Goal: Task Accomplishment & Management: Use online tool/utility

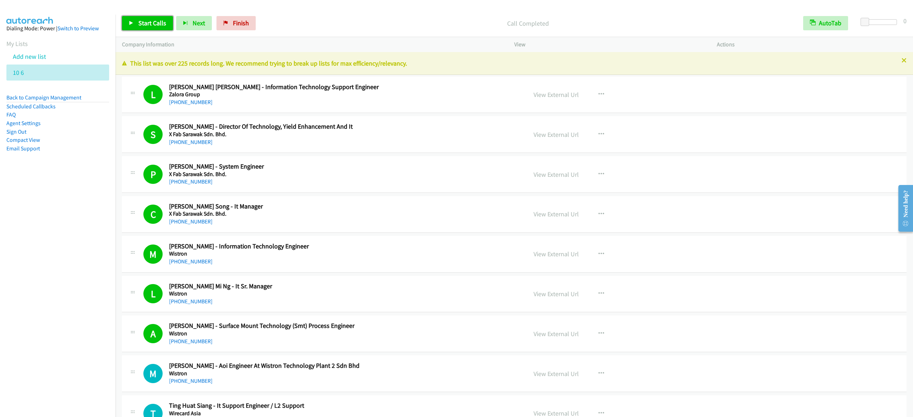
click at [148, 29] on link "Start Calls" at bounding box center [147, 23] width 51 height 14
drag, startPoint x: 156, startPoint y: 24, endPoint x: 288, endPoint y: 2, distance: 134.5
click at [156, 24] on link "Pause" at bounding box center [141, 23] width 39 height 14
drag, startPoint x: 243, startPoint y: 21, endPoint x: 529, endPoint y: 66, distance: 290.1
click at [243, 21] on span "Finish" at bounding box center [241, 23] width 16 height 8
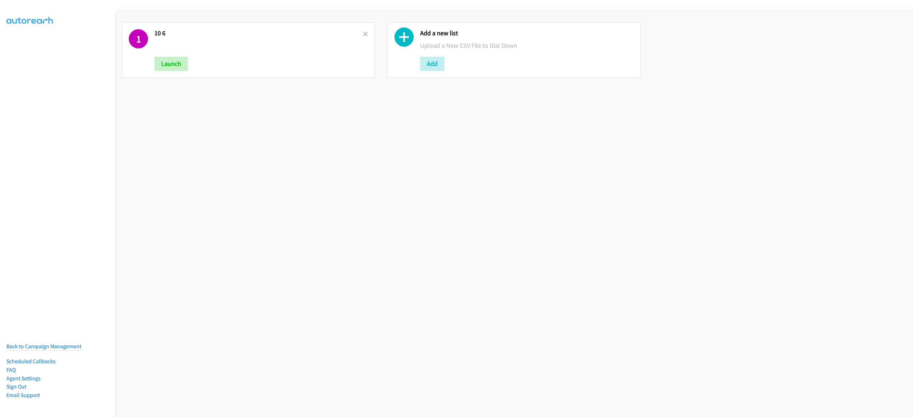
click at [366, 34] on div "1 10 6 Launch" at bounding box center [248, 49] width 253 height 55
click at [363, 35] on icon at bounding box center [365, 34] width 5 height 5
click at [169, 61] on button "Add" at bounding box center [166, 64] width 24 height 14
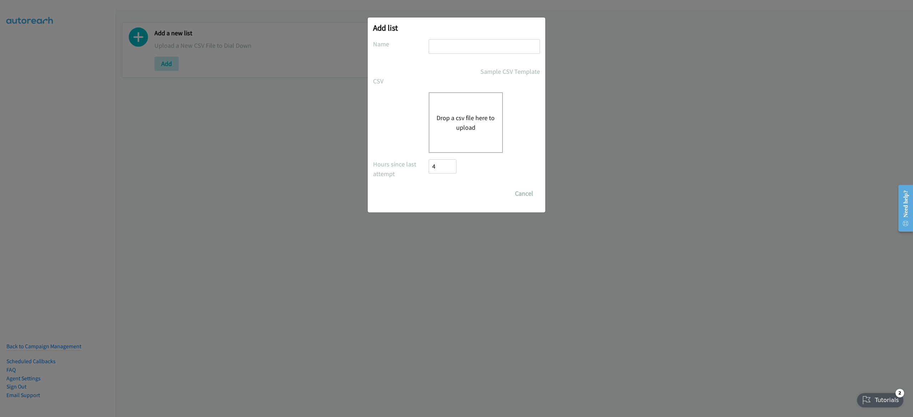
click at [477, 46] on input "text" at bounding box center [484, 46] width 111 height 15
type input "10-6"
click at [457, 112] on div "Drop a csv file here to upload" at bounding box center [466, 122] width 74 height 61
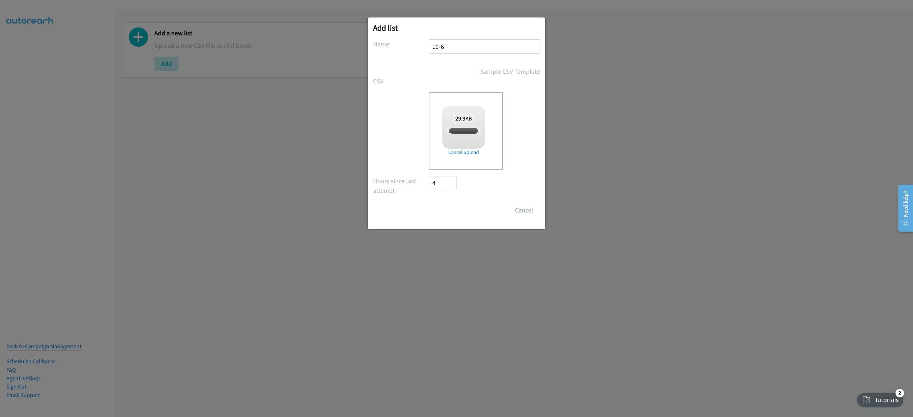
checkbox input "true"
click at [453, 209] on input "Save List" at bounding box center [447, 210] width 37 height 14
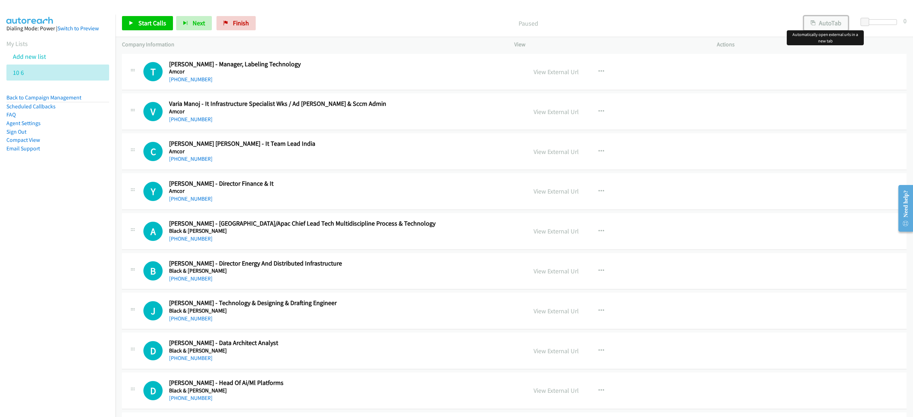
click at [818, 20] on button "AutoTab" at bounding box center [826, 23] width 44 height 14
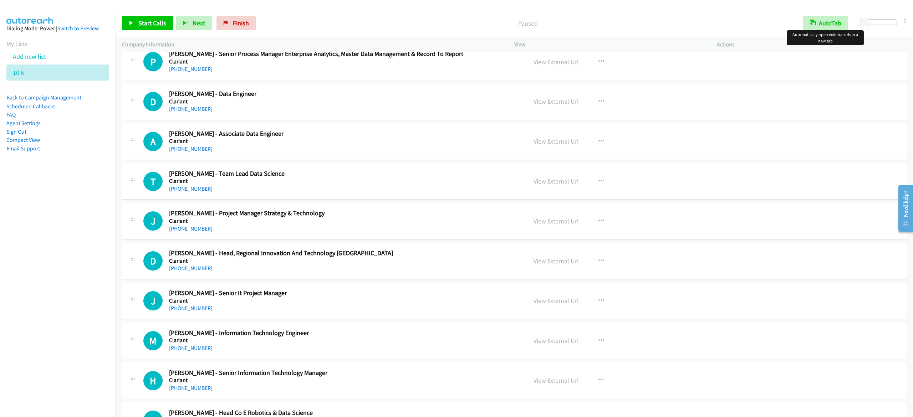
scroll to position [1284, 0]
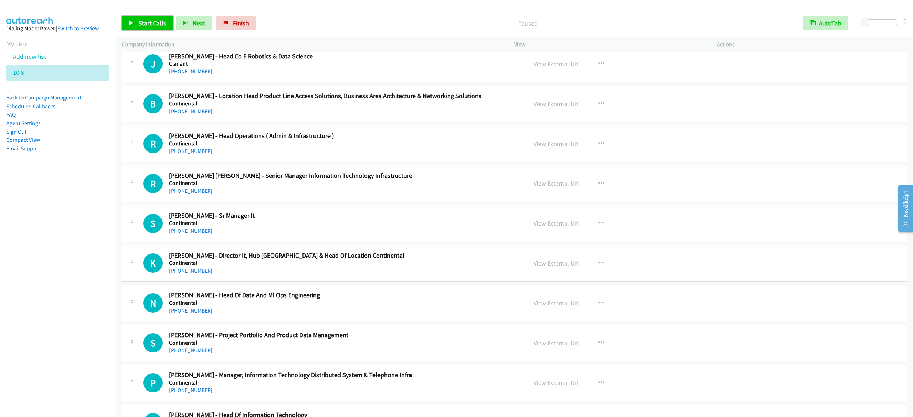
click at [161, 21] on span "Start Calls" at bounding box center [152, 23] width 28 height 8
click at [137, 19] on link "Pause" at bounding box center [141, 23] width 39 height 14
click at [143, 20] on span "Start Calls" at bounding box center [152, 23] width 28 height 8
click at [145, 27] on span "Pause" at bounding box center [146, 23] width 16 height 8
click at [156, 22] on span "Start Calls" at bounding box center [152, 23] width 28 height 8
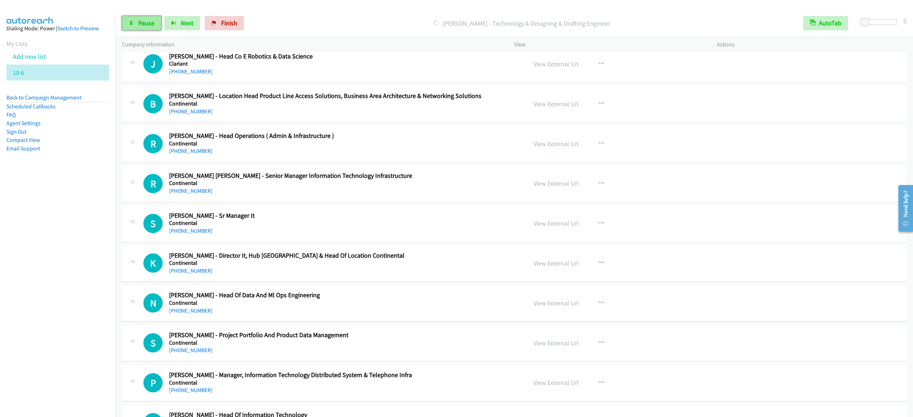
click at [142, 26] on span "Pause" at bounding box center [146, 23] width 16 height 8
click at [142, 26] on span "Start Calls" at bounding box center [152, 23] width 28 height 8
click at [144, 23] on span "Pause" at bounding box center [146, 23] width 16 height 8
drag, startPoint x: 149, startPoint y: 24, endPoint x: 160, endPoint y: 21, distance: 11.5
click at [150, 24] on span "Start Calls" at bounding box center [152, 23] width 28 height 8
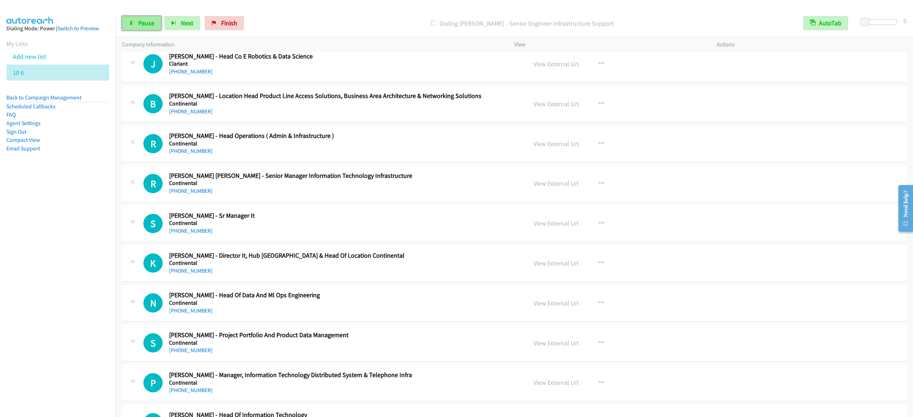
click at [146, 21] on span "Pause" at bounding box center [146, 23] width 16 height 8
click at [146, 26] on span "Start Calls" at bounding box center [152, 23] width 28 height 8
click at [152, 25] on span "Pause" at bounding box center [146, 23] width 16 height 8
click at [159, 22] on span "Start Calls" at bounding box center [152, 23] width 28 height 8
click at [135, 25] on link "Pause" at bounding box center [141, 23] width 39 height 14
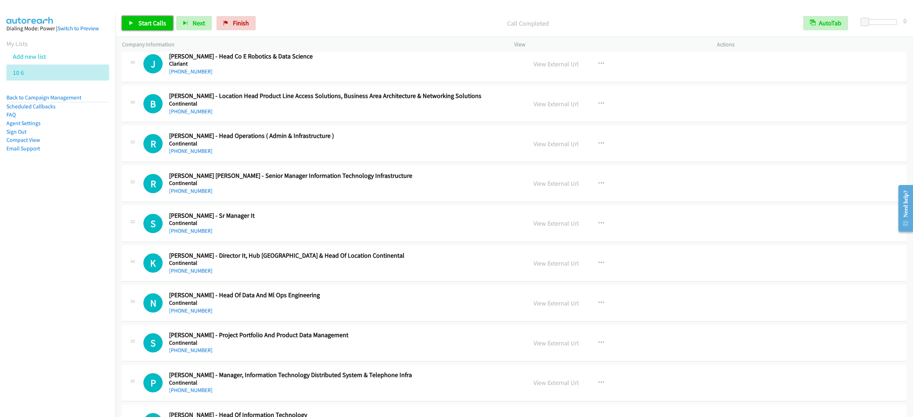
click at [156, 24] on span "Start Calls" at bounding box center [152, 23] width 28 height 8
click at [133, 27] on link "Pause" at bounding box center [141, 23] width 39 height 14
click at [836, 291] on div "N Callback Scheduled Nahar Singh - Head Of Data And Ml Ops Engineering Continen…" at bounding box center [514, 303] width 785 height 37
click at [131, 21] on icon at bounding box center [131, 23] width 5 height 5
click at [154, 26] on link "Pause" at bounding box center [141, 23] width 39 height 14
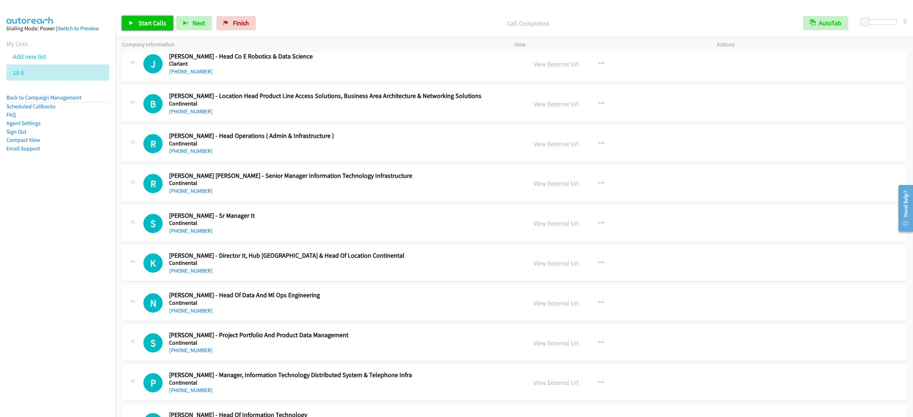
click at [159, 24] on span "Start Calls" at bounding box center [152, 23] width 28 height 8
click at [135, 22] on link "Pause" at bounding box center [141, 23] width 39 height 14
click at [139, 20] on span "Start Calls" at bounding box center [152, 23] width 28 height 8
click at [128, 21] on link "Pause" at bounding box center [141, 23] width 39 height 14
click at [152, 20] on span "Start Calls" at bounding box center [152, 23] width 28 height 8
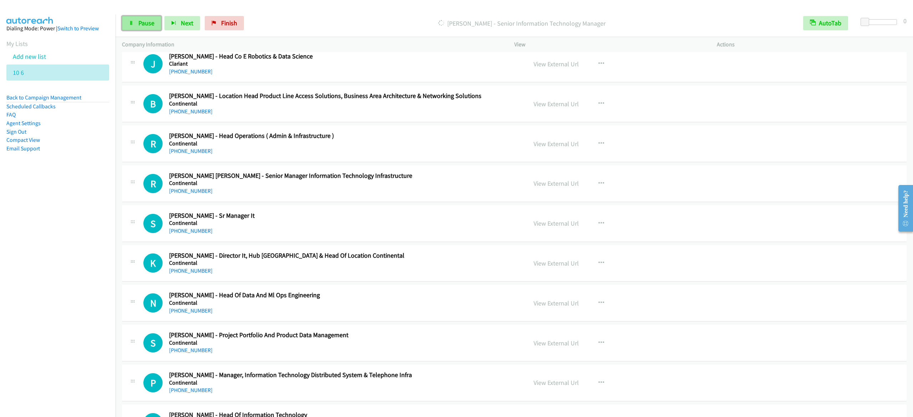
click at [134, 21] on link "Pause" at bounding box center [141, 23] width 39 height 14
click at [156, 24] on span "Start Calls" at bounding box center [152, 23] width 28 height 8
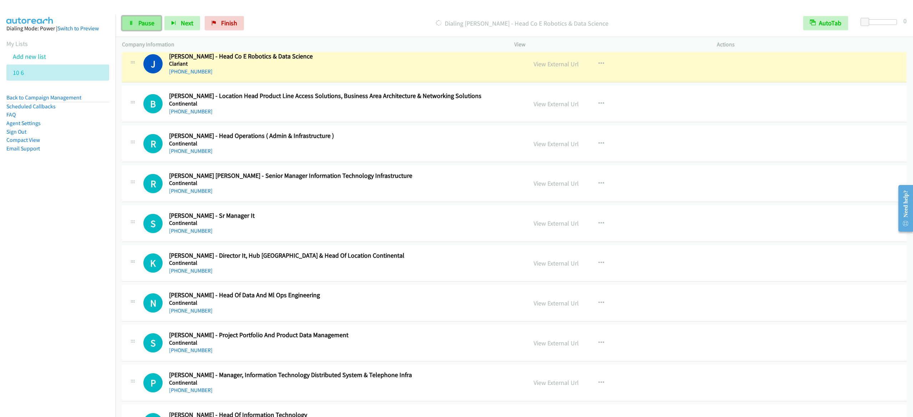
click at [129, 21] on icon at bounding box center [131, 23] width 5 height 5
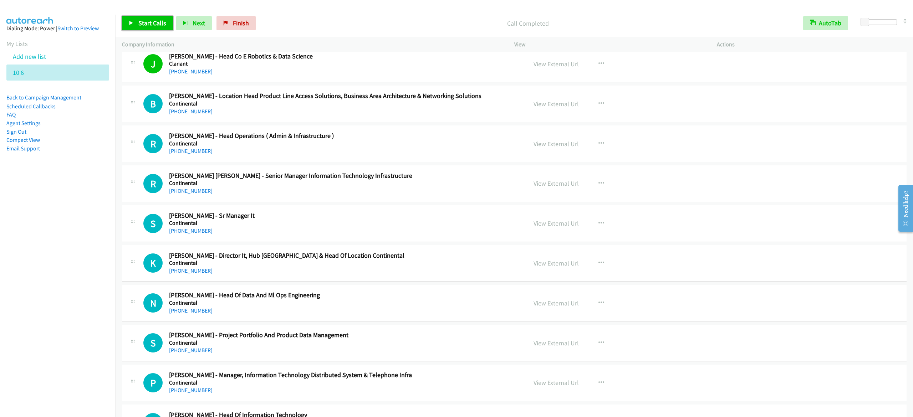
click at [143, 24] on span "Start Calls" at bounding box center [152, 23] width 28 height 8
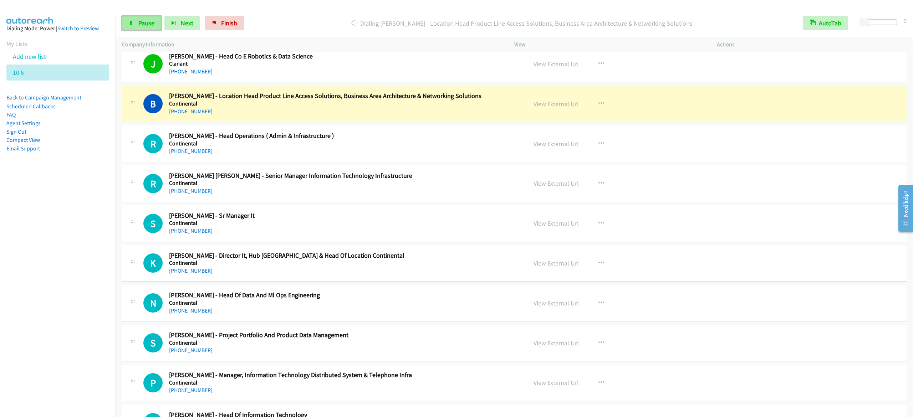
click at [146, 24] on span "Pause" at bounding box center [146, 23] width 16 height 8
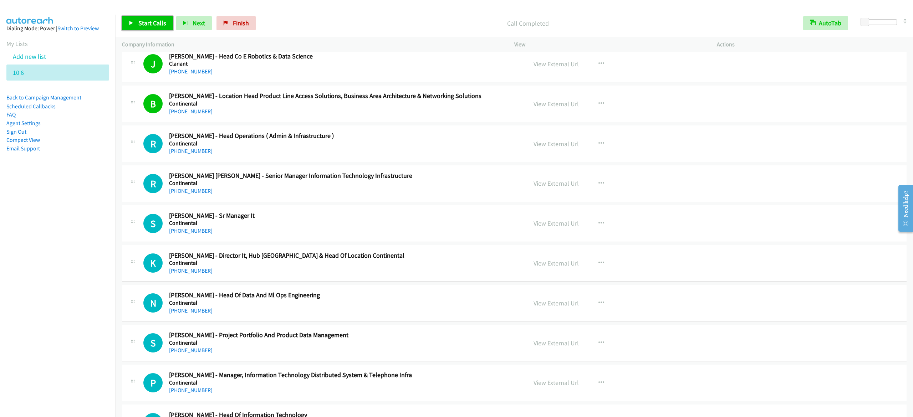
click at [147, 17] on link "Start Calls" at bounding box center [147, 23] width 51 height 14
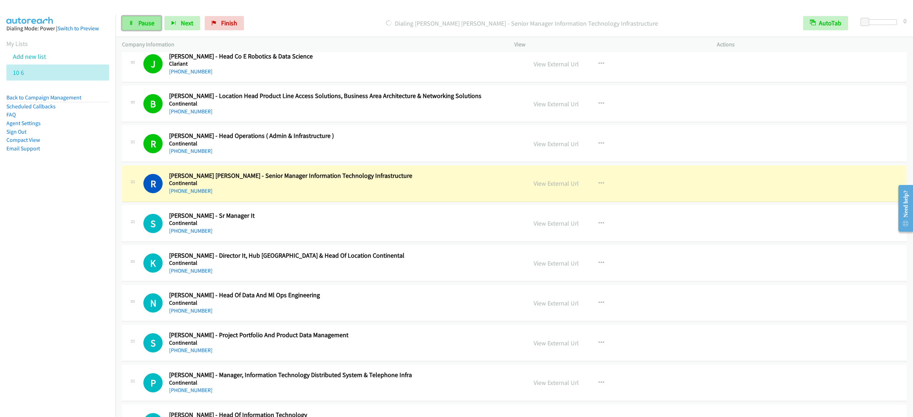
click at [146, 24] on span "Pause" at bounding box center [146, 23] width 16 height 8
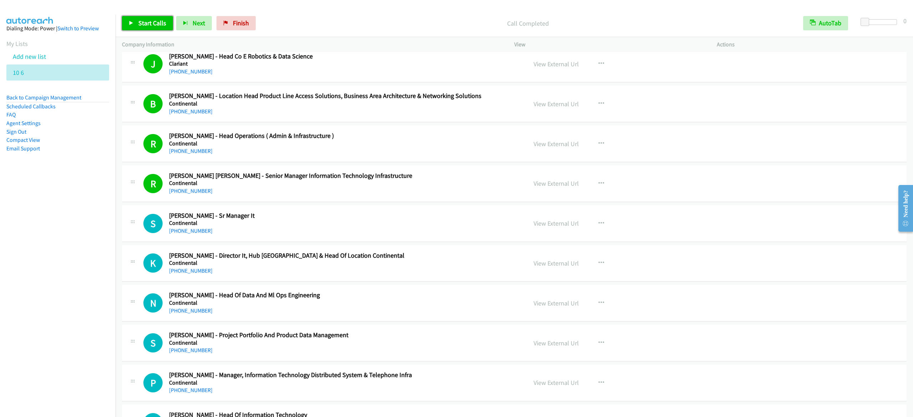
click at [143, 24] on span "Start Calls" at bounding box center [152, 23] width 28 height 8
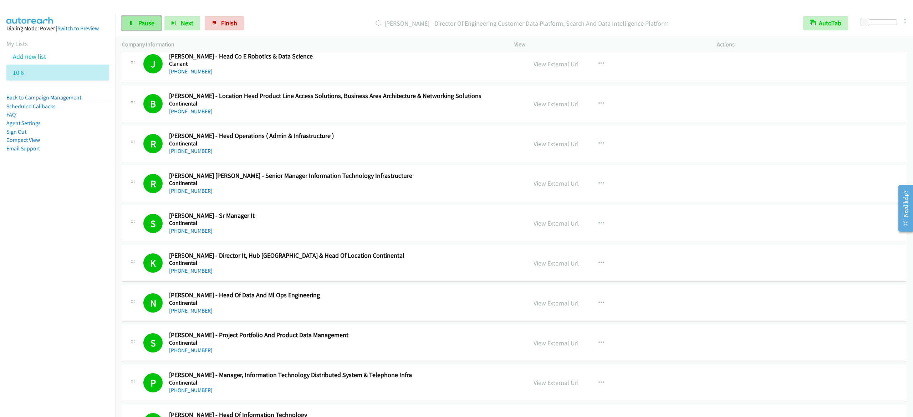
click at [146, 28] on link "Pause" at bounding box center [141, 23] width 39 height 14
click at [165, 27] on link "Start Calls" at bounding box center [147, 23] width 51 height 14
click at [150, 20] on span "Pause" at bounding box center [146, 23] width 16 height 8
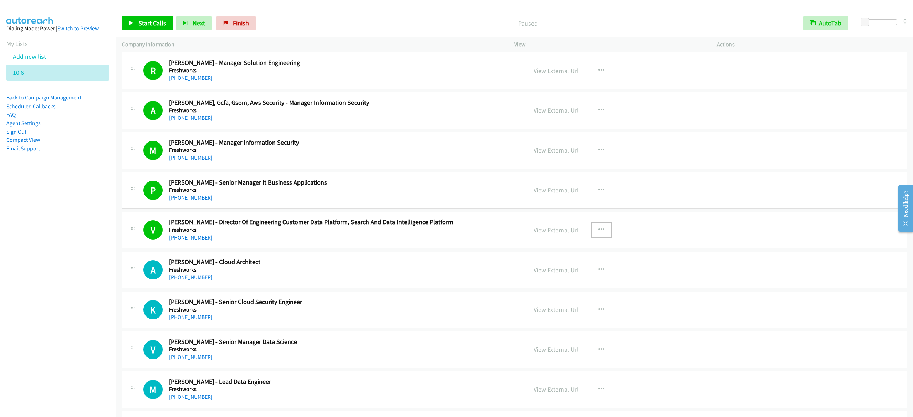
click at [599, 233] on icon "button" at bounding box center [602, 230] width 6 height 6
click at [569, 255] on link "View External Url" at bounding box center [563, 248] width 95 height 14
click at [148, 21] on span "Start Calls" at bounding box center [152, 23] width 28 height 8
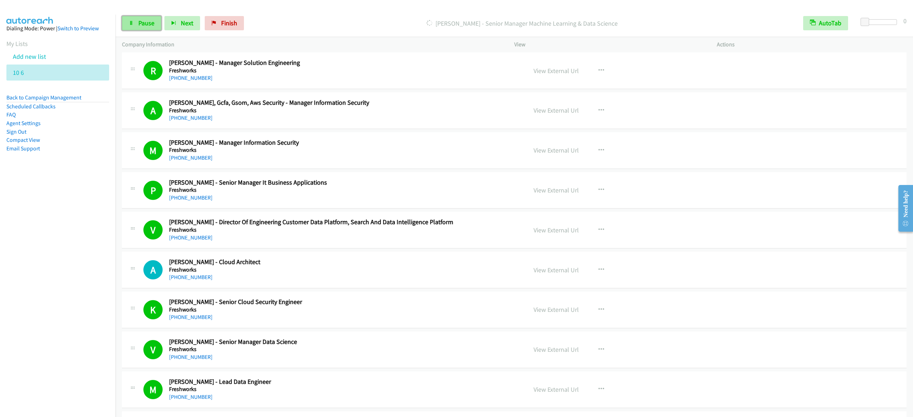
click at [149, 23] on span "Pause" at bounding box center [146, 23] width 16 height 8
click at [152, 28] on link "Start Calls" at bounding box center [147, 23] width 51 height 14
click at [150, 26] on span "Pause" at bounding box center [146, 23] width 16 height 8
click at [141, 24] on span "Start Calls" at bounding box center [152, 23] width 28 height 8
click at [142, 20] on span "Pause" at bounding box center [146, 23] width 16 height 8
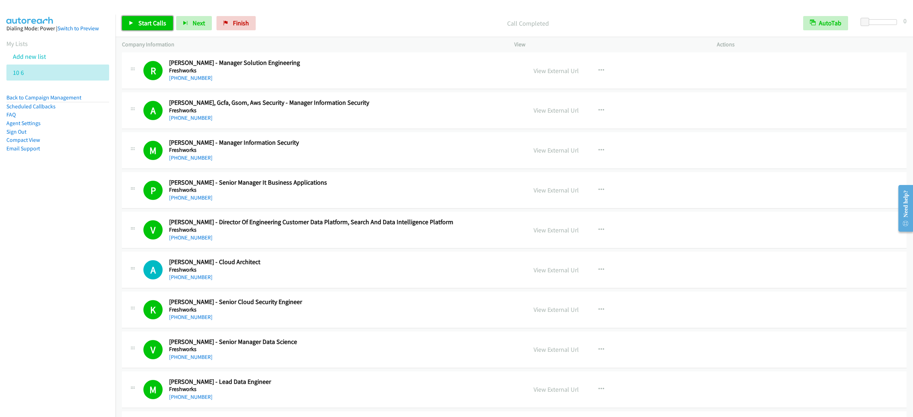
click at [135, 24] on link "Start Calls" at bounding box center [147, 23] width 51 height 14
click at [139, 17] on link "Pause" at bounding box center [141, 23] width 39 height 14
click at [166, 20] on link "Start Calls" at bounding box center [147, 23] width 51 height 14
click at [153, 25] on span "Pause" at bounding box center [146, 23] width 16 height 8
click at [150, 17] on link "Start Calls" at bounding box center [147, 23] width 51 height 14
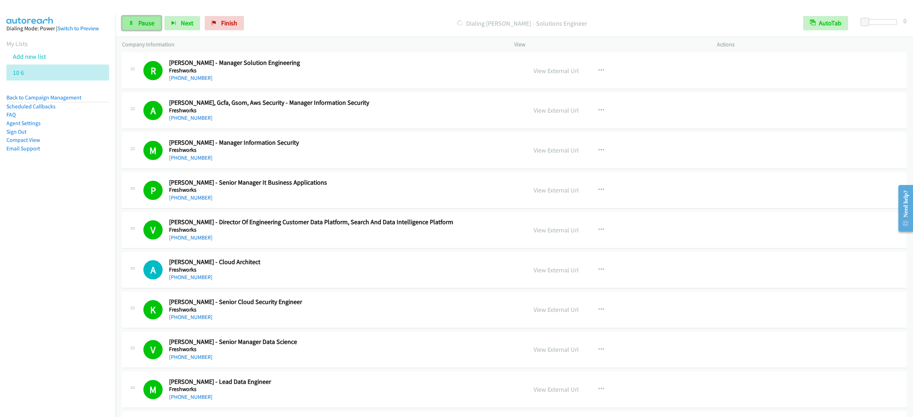
click at [140, 21] on span "Pause" at bounding box center [146, 23] width 16 height 8
click at [154, 24] on span "Start Calls" at bounding box center [152, 23] width 28 height 8
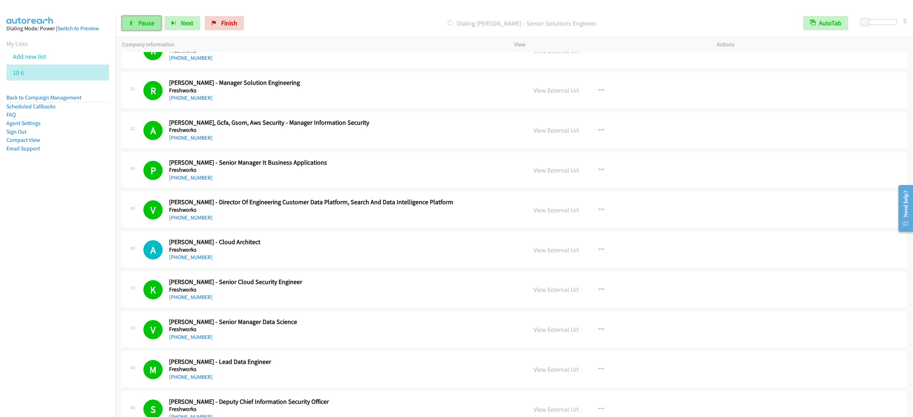
click at [149, 26] on span "Pause" at bounding box center [146, 23] width 16 height 8
click at [158, 23] on span "Start Calls" at bounding box center [152, 23] width 28 height 8
click at [147, 27] on link "Pause" at bounding box center [141, 23] width 39 height 14
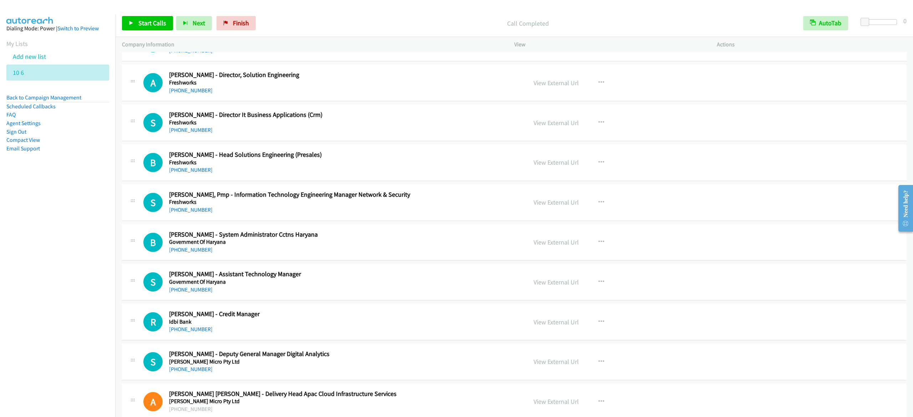
scroll to position [4070, 0]
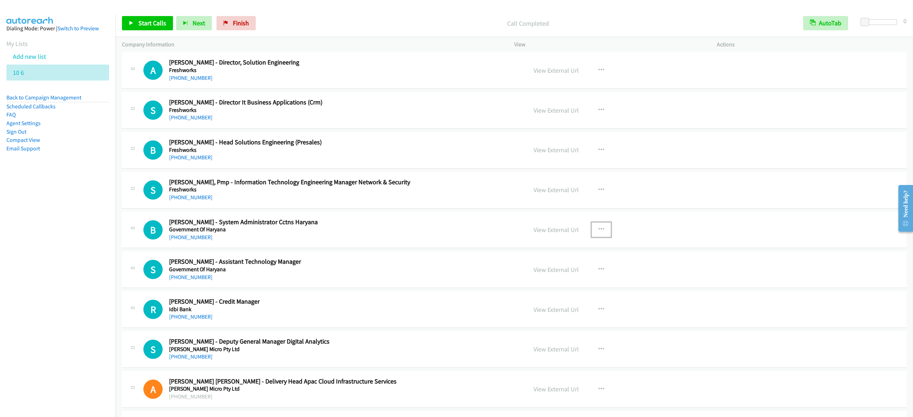
click at [599, 233] on icon "button" at bounding box center [602, 230] width 6 height 6
click at [543, 284] on link "Start Calls Here" at bounding box center [563, 276] width 95 height 14
click at [157, 22] on span "Start Calls" at bounding box center [152, 23] width 28 height 8
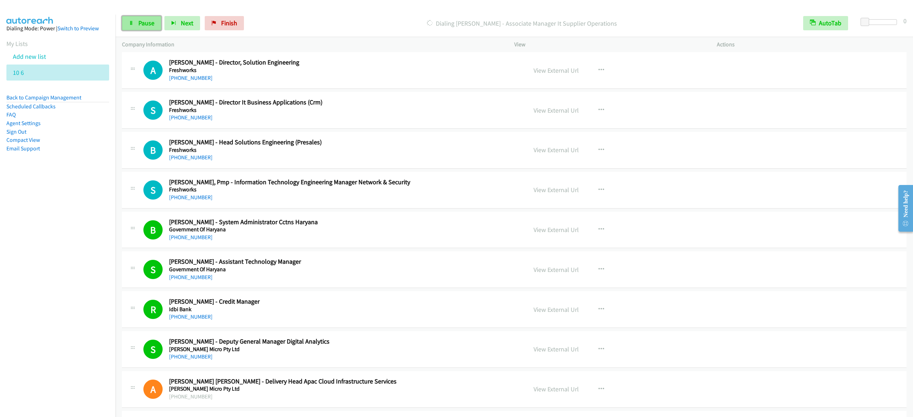
click at [136, 19] on link "Pause" at bounding box center [141, 23] width 39 height 14
click at [126, 21] on link "Start Calls" at bounding box center [147, 23] width 51 height 14
click at [127, 21] on link "Pause" at bounding box center [141, 23] width 39 height 14
click at [128, 27] on link "Start Calls" at bounding box center [147, 23] width 51 height 14
click at [138, 20] on span "Pause" at bounding box center [146, 23] width 16 height 8
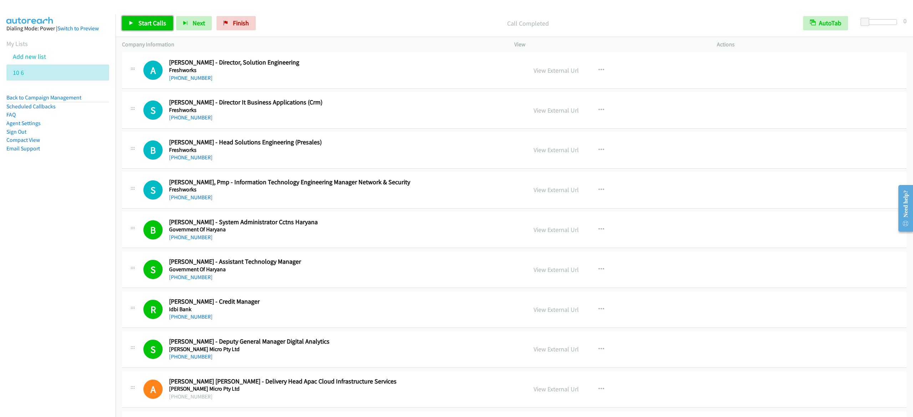
click at [148, 29] on link "Start Calls" at bounding box center [147, 23] width 51 height 14
click at [152, 24] on span "Pause" at bounding box center [146, 23] width 16 height 8
click at [439, 29] on div "Call Completed" at bounding box center [528, 23] width 538 height 14
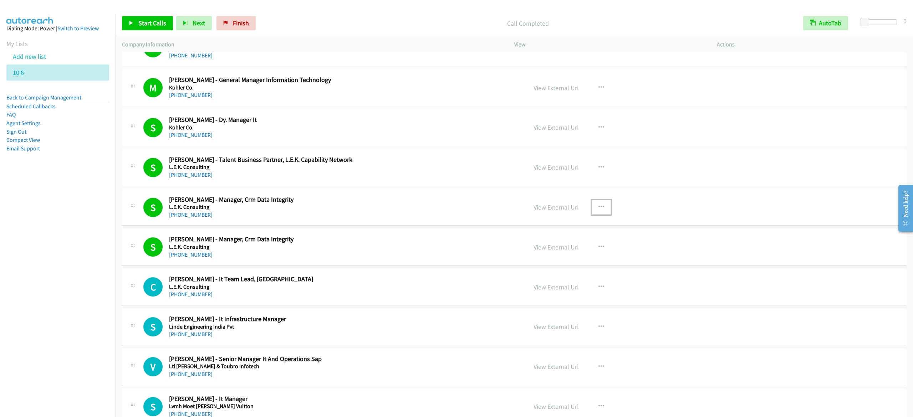
click at [599, 210] on icon "button" at bounding box center [602, 207] width 6 height 6
click at [550, 233] on link "View External Url" at bounding box center [563, 225] width 95 height 14
click at [150, 27] on span "Start Calls" at bounding box center [152, 23] width 28 height 8
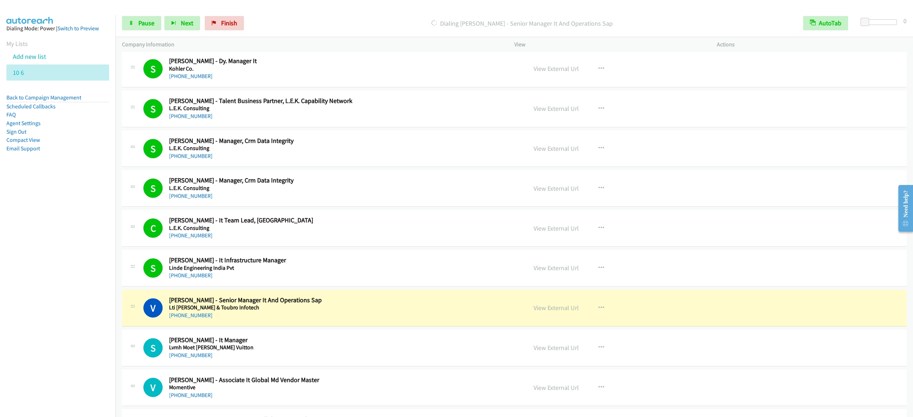
scroll to position [4802, 0]
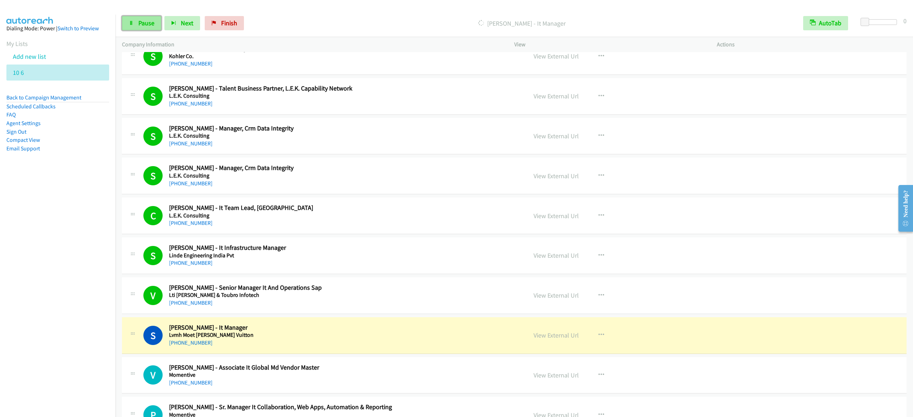
click at [130, 19] on link "Pause" at bounding box center [141, 23] width 39 height 14
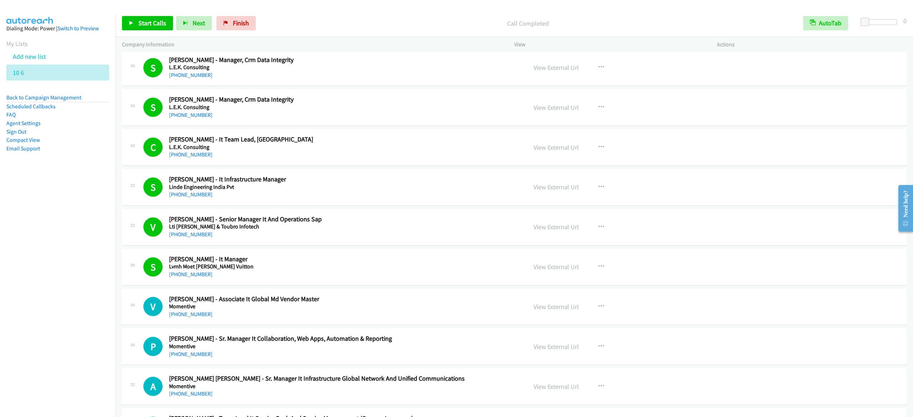
scroll to position [5016, 0]
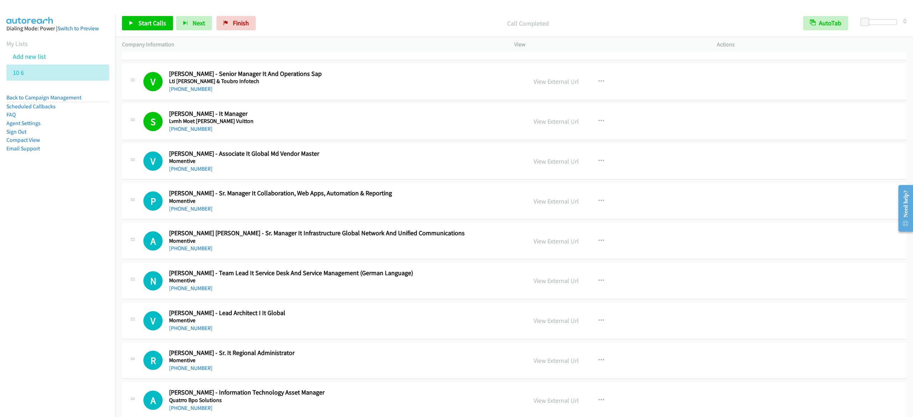
click at [132, 36] on div "Start Calls Pause Next Finish Call Completed AutoTab AutoTab 0" at bounding box center [515, 23] width 798 height 27
click at [133, 28] on link "Start Calls" at bounding box center [147, 23] width 51 height 14
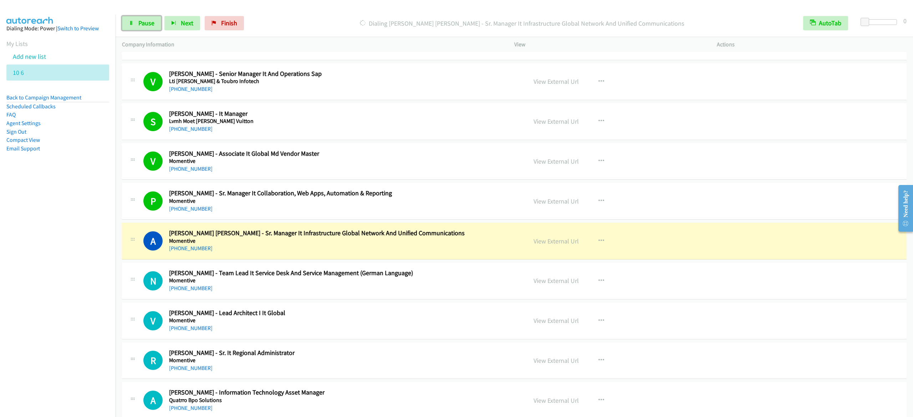
drag, startPoint x: 142, startPoint y: 22, endPoint x: 190, endPoint y: 1, distance: 52.6
click at [141, 22] on span "Pause" at bounding box center [146, 23] width 16 height 8
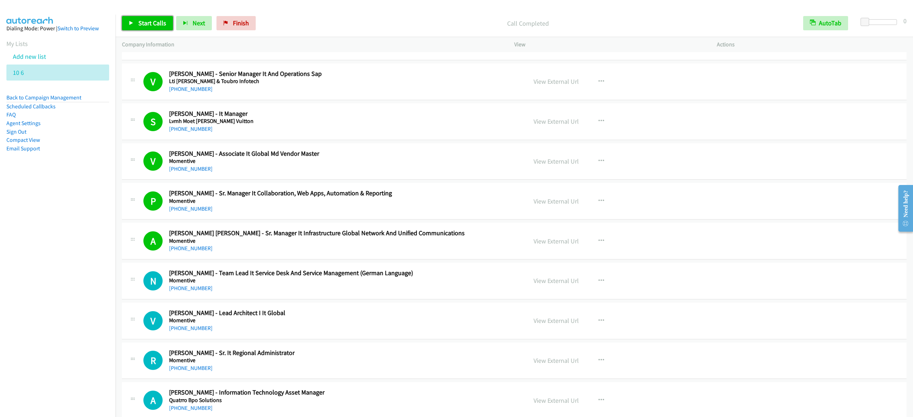
click at [155, 24] on span "Start Calls" at bounding box center [152, 23] width 28 height 8
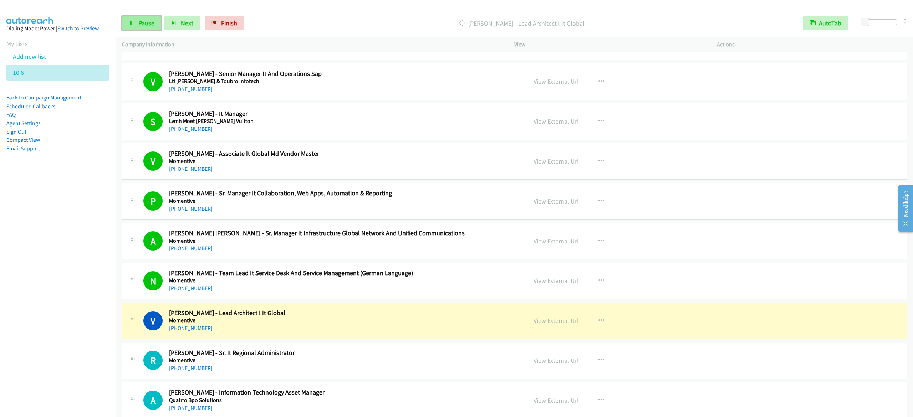
click at [133, 19] on link "Pause" at bounding box center [141, 23] width 39 height 14
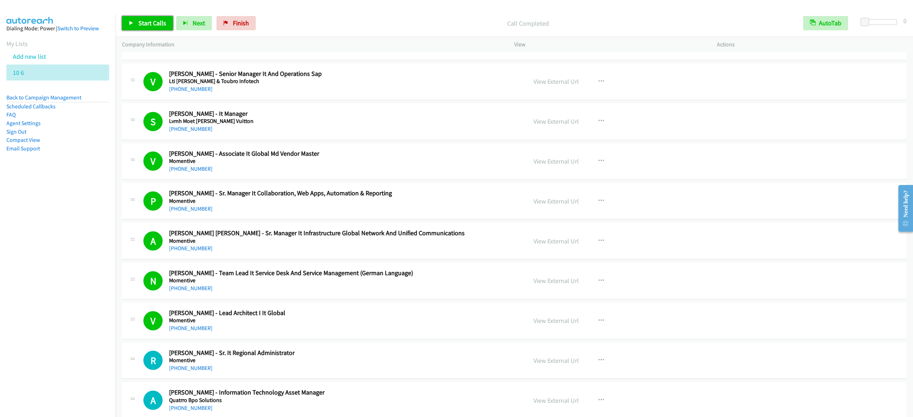
click at [153, 29] on link "Start Calls" at bounding box center [147, 23] width 51 height 14
click at [142, 20] on span "Pause" at bounding box center [146, 23] width 16 height 8
click at [153, 20] on span "Start Calls" at bounding box center [152, 23] width 28 height 8
click at [143, 22] on span "Pause" at bounding box center [146, 23] width 16 height 8
click at [159, 21] on span "Start Calls" at bounding box center [152, 23] width 28 height 8
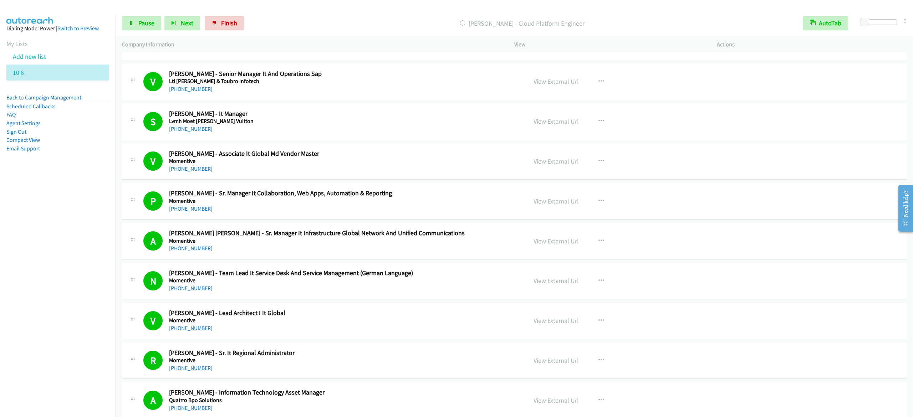
drag, startPoint x: 80, startPoint y: 166, endPoint x: 131, endPoint y: 91, distance: 90.3
click at [80, 166] on aside "Dialing Mode: Power | Switch to Preview My Lists Add new list 10 6 Back to Camp…" at bounding box center [58, 100] width 116 height 171
click at [135, 20] on link "Pause" at bounding box center [141, 23] width 39 height 14
click at [148, 20] on span "Start Calls" at bounding box center [152, 23] width 28 height 8
click at [148, 25] on span "Pause" at bounding box center [146, 23] width 16 height 8
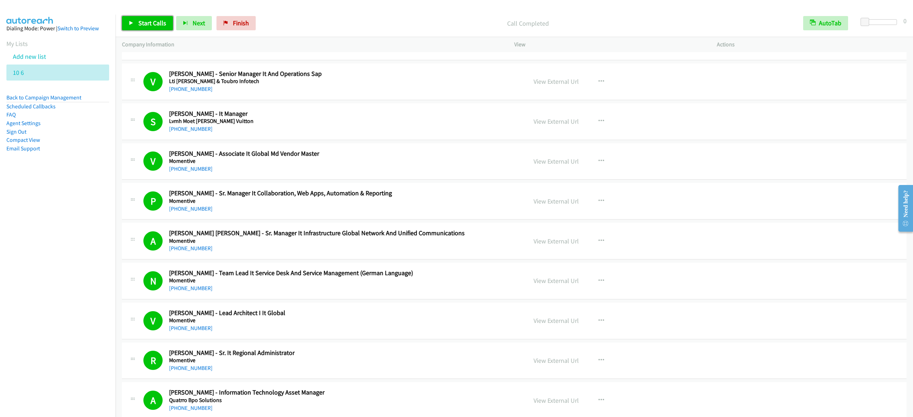
click at [160, 19] on link "Start Calls" at bounding box center [147, 23] width 51 height 14
click at [152, 24] on span "Pause" at bounding box center [146, 23] width 16 height 8
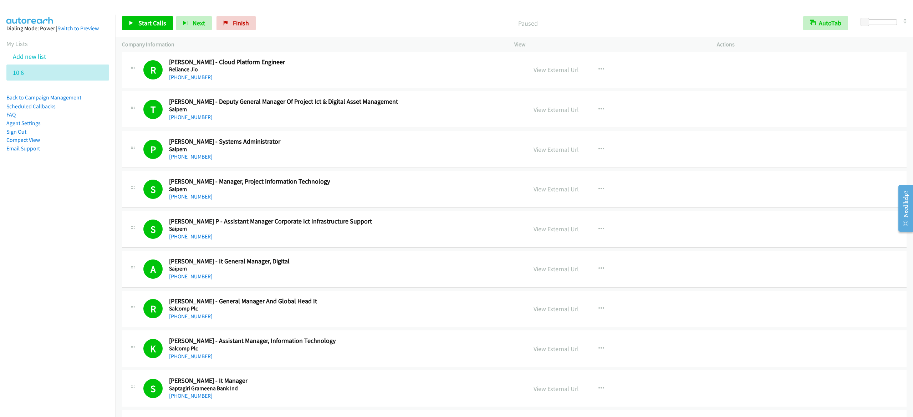
scroll to position [5516, 0]
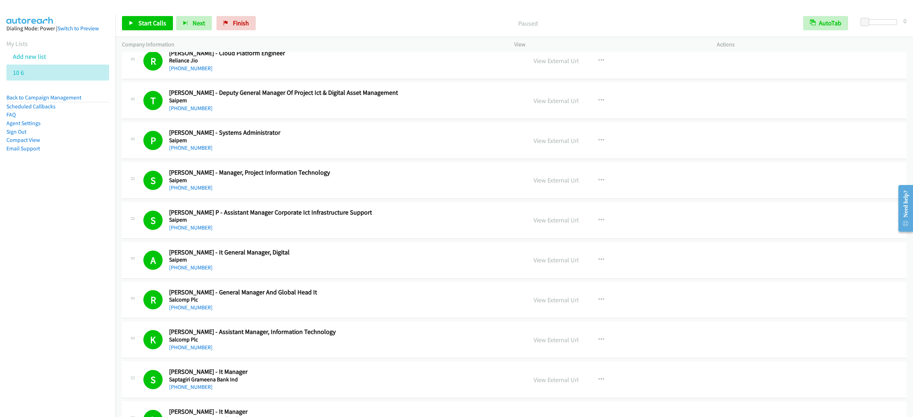
click at [856, 227] on div "S Callback Scheduled Saravanan P - Assistant Manager Corporate Ict Infrastructu…" at bounding box center [514, 220] width 785 height 37
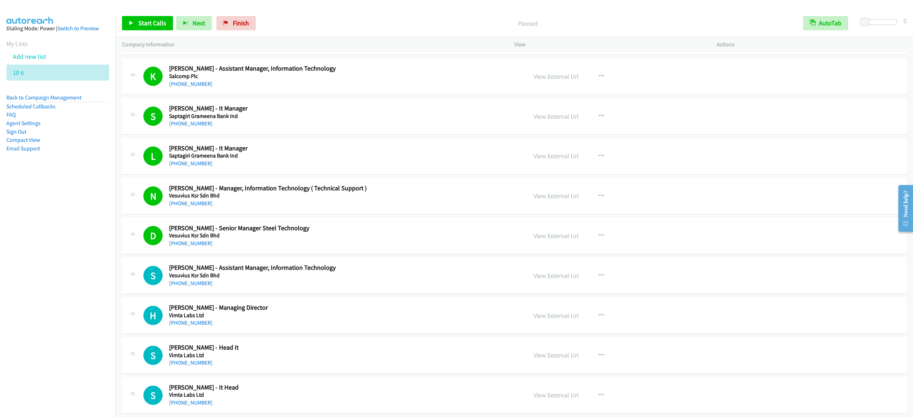
scroll to position [5801, 0]
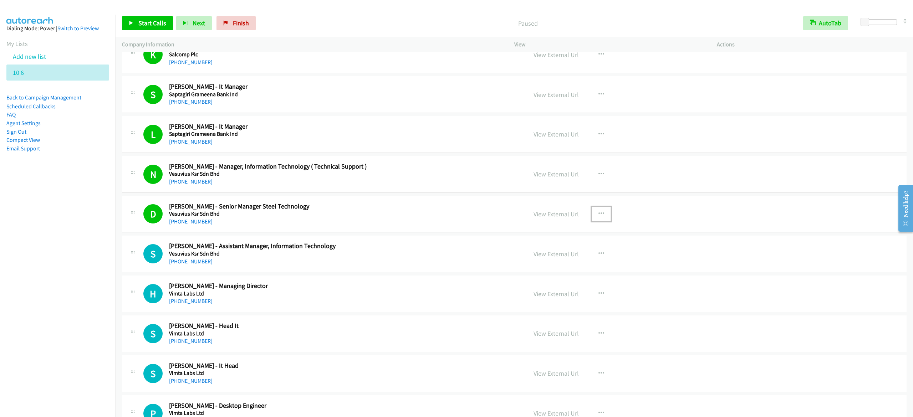
click at [599, 217] on icon "button" at bounding box center [602, 214] width 6 height 6
click at [559, 239] on link "View External Url" at bounding box center [563, 232] width 95 height 14
click at [134, 21] on link "Start Calls" at bounding box center [147, 23] width 51 height 14
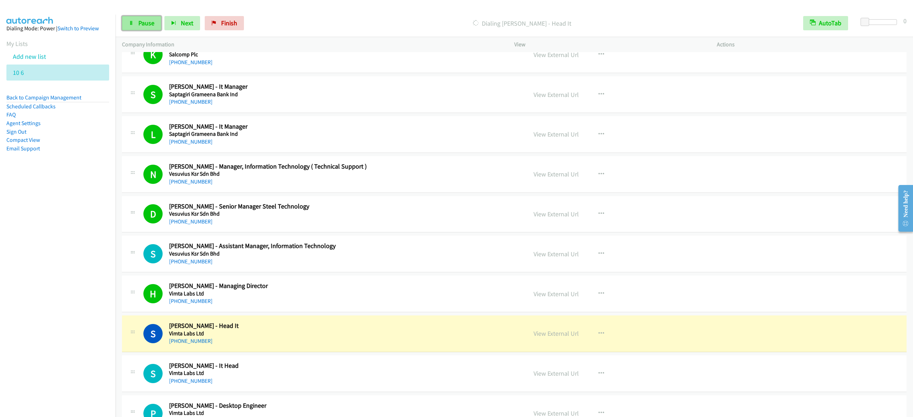
click at [150, 24] on span "Pause" at bounding box center [146, 23] width 16 height 8
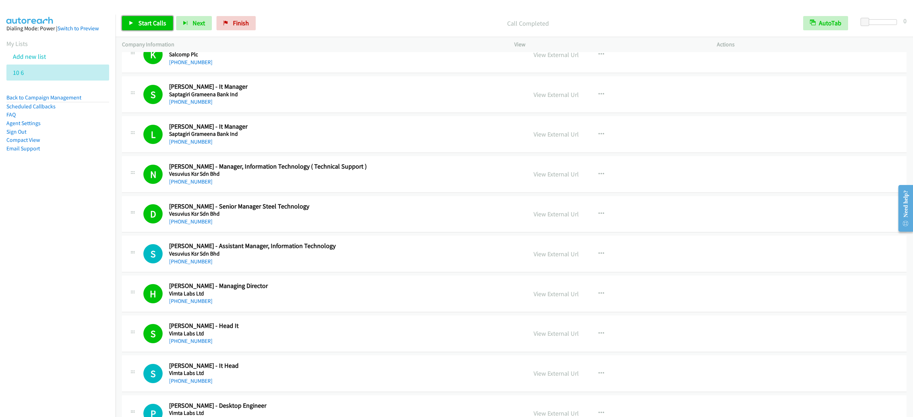
click at [143, 24] on span "Start Calls" at bounding box center [152, 23] width 28 height 8
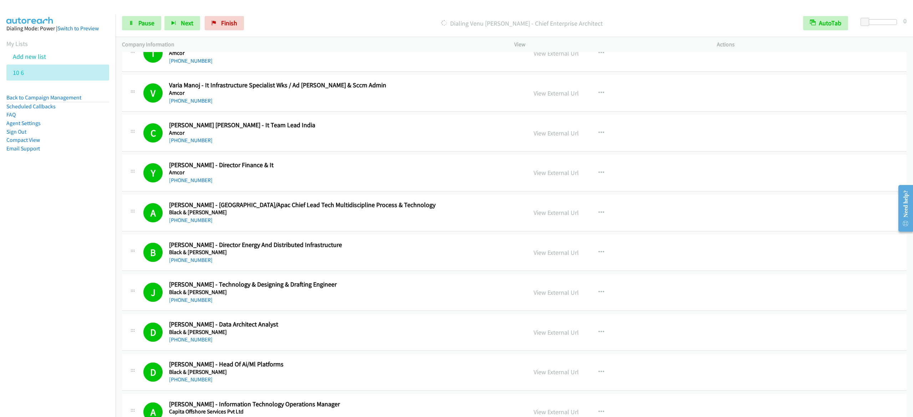
scroll to position [0, 0]
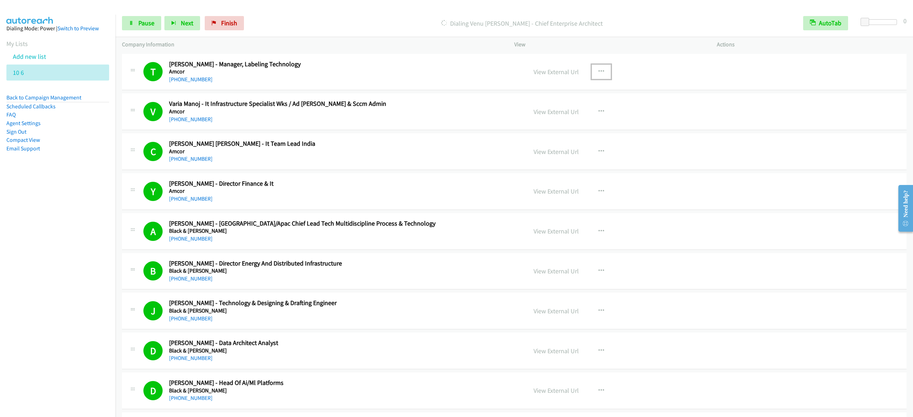
click at [599, 71] on icon "button" at bounding box center [602, 72] width 6 height 6
click at [548, 120] on link "Start Calls Here" at bounding box center [563, 118] width 95 height 14
click at [148, 20] on span "Pause" at bounding box center [146, 23] width 16 height 8
click at [152, 17] on link "Start Calls" at bounding box center [147, 23] width 51 height 14
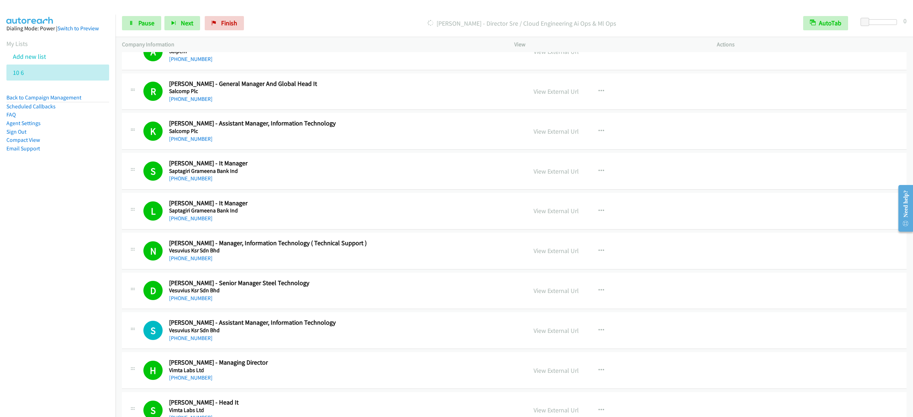
scroll to position [5890, 0]
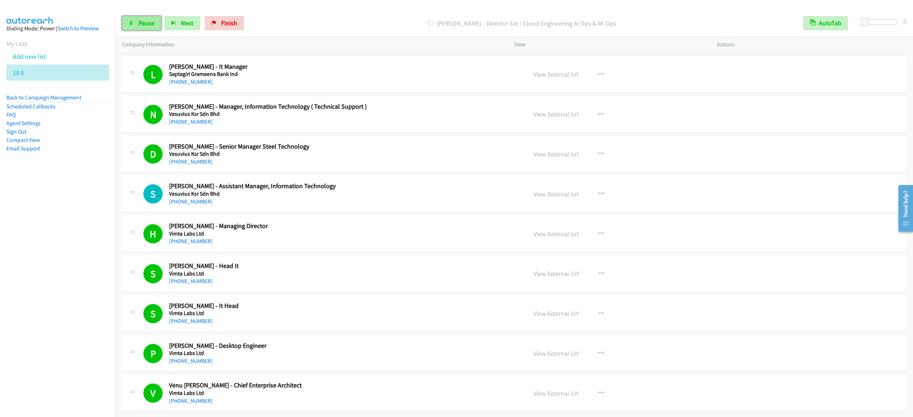
click at [153, 22] on span "Pause" at bounding box center [146, 23] width 16 height 8
drag, startPoint x: 226, startPoint y: 22, endPoint x: 508, endPoint y: 71, distance: 286.3
click at [226, 22] on icon at bounding box center [225, 23] width 5 height 5
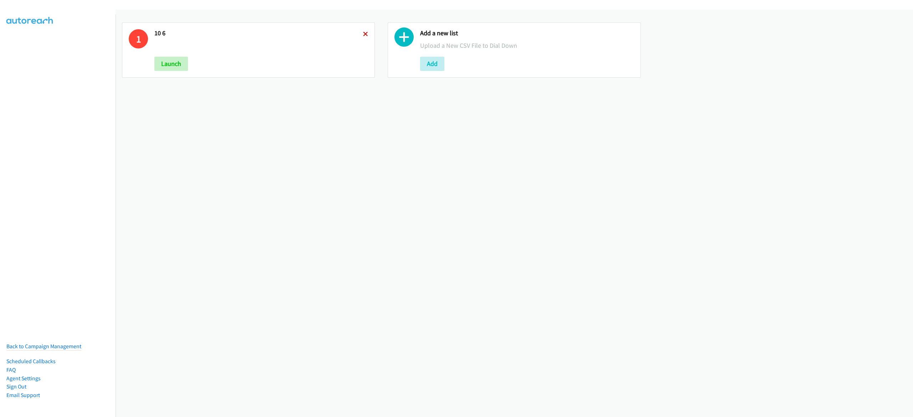
click at [363, 35] on icon at bounding box center [365, 34] width 5 height 5
click at [169, 62] on button "Add" at bounding box center [166, 64] width 24 height 14
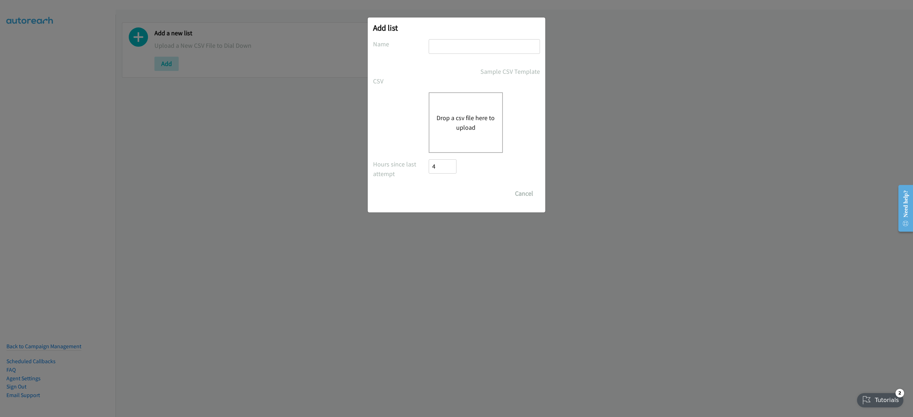
click at [483, 51] on input "text" at bounding box center [484, 46] width 111 height 15
type input "omnissa 10-06"
click at [460, 100] on div "Drop a csv file here to upload" at bounding box center [466, 122] width 74 height 61
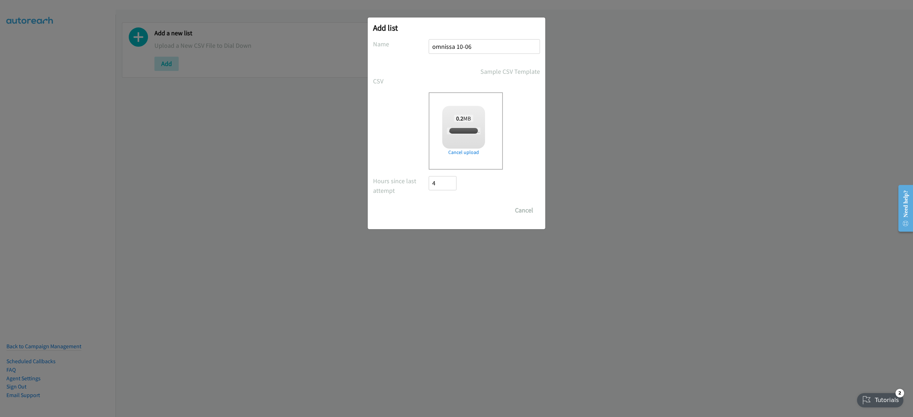
checkbox input "true"
click at [451, 206] on input "Save List" at bounding box center [447, 210] width 37 height 14
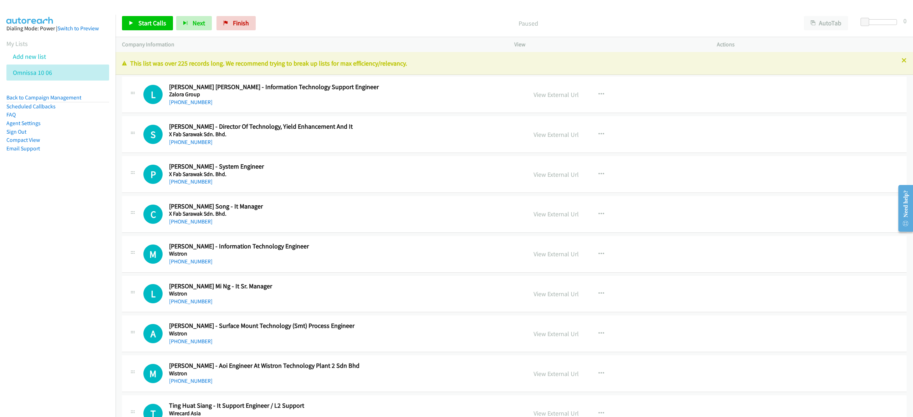
drag, startPoint x: 144, startPoint y: 31, endPoint x: 146, endPoint y: 24, distance: 7.4
click at [144, 30] on div "Start Calls Pause Next Finish Paused AutoTab AutoTab 0" at bounding box center [515, 23] width 798 height 27
click at [146, 23] on span "Start Calls" at bounding box center [152, 23] width 28 height 8
click at [141, 21] on span "Pause" at bounding box center [146, 23] width 16 height 8
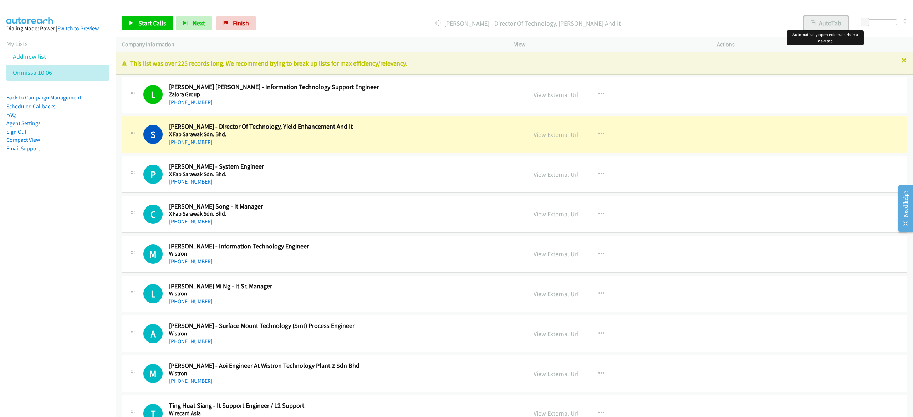
click at [829, 22] on button "AutoTab" at bounding box center [826, 23] width 44 height 14
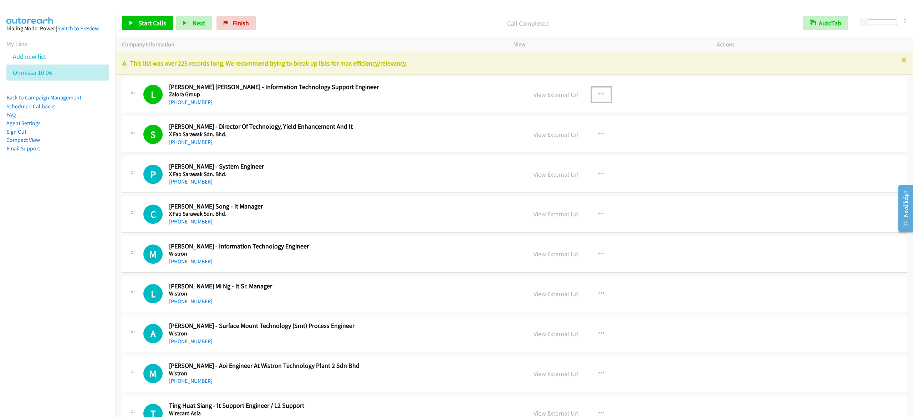
click at [599, 92] on icon "button" at bounding box center [602, 95] width 6 height 6
click at [558, 139] on link "Start Calls Here" at bounding box center [563, 141] width 95 height 14
click at [156, 25] on span "Start Calls" at bounding box center [152, 23] width 28 height 8
click at [139, 28] on link "Pause" at bounding box center [141, 23] width 39 height 14
click at [160, 24] on span "Start Calls" at bounding box center [152, 23] width 28 height 8
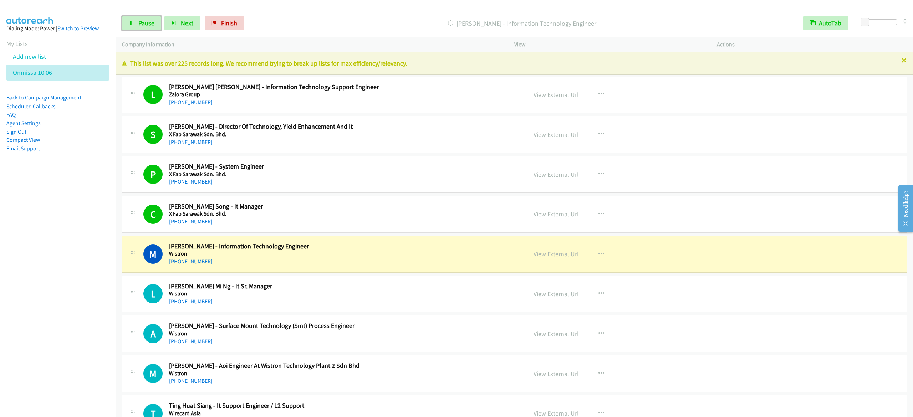
click at [145, 19] on span "Pause" at bounding box center [146, 23] width 16 height 8
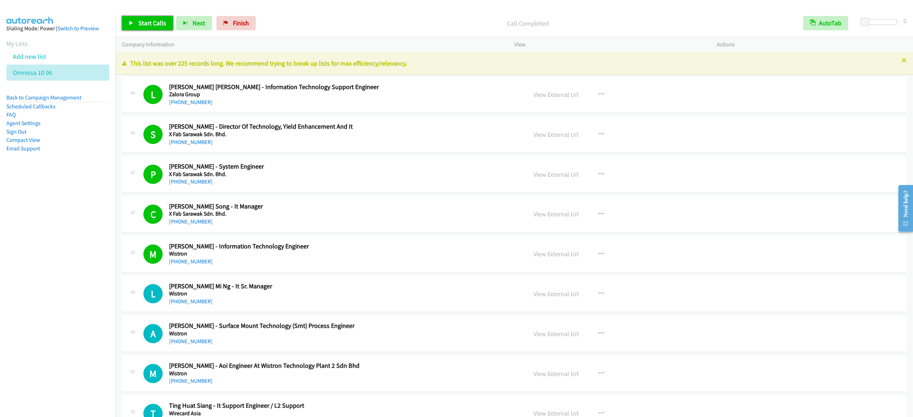
click at [135, 25] on link "Start Calls" at bounding box center [147, 23] width 51 height 14
